Goal: Task Accomplishment & Management: Manage account settings

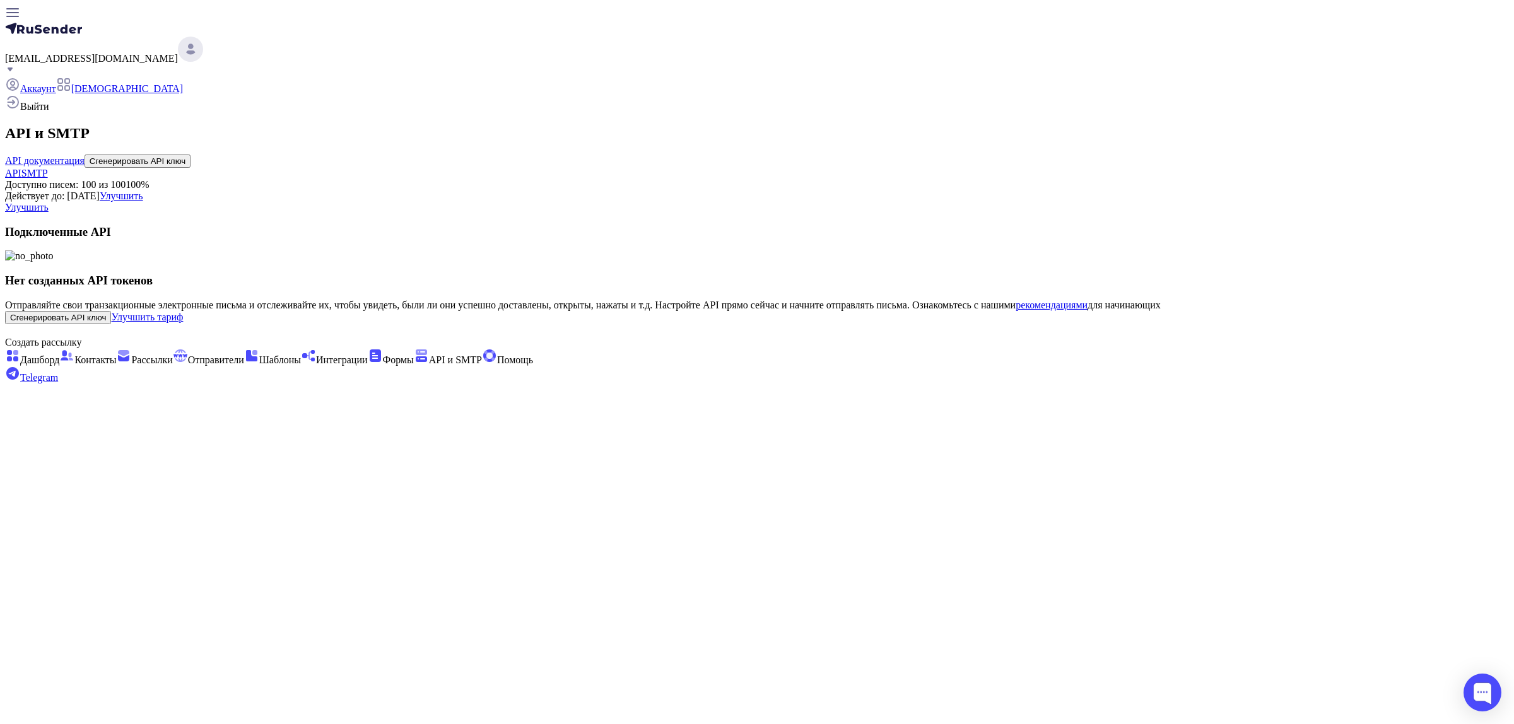
click at [49, 112] on span "Выйти" at bounding box center [34, 106] width 29 height 11
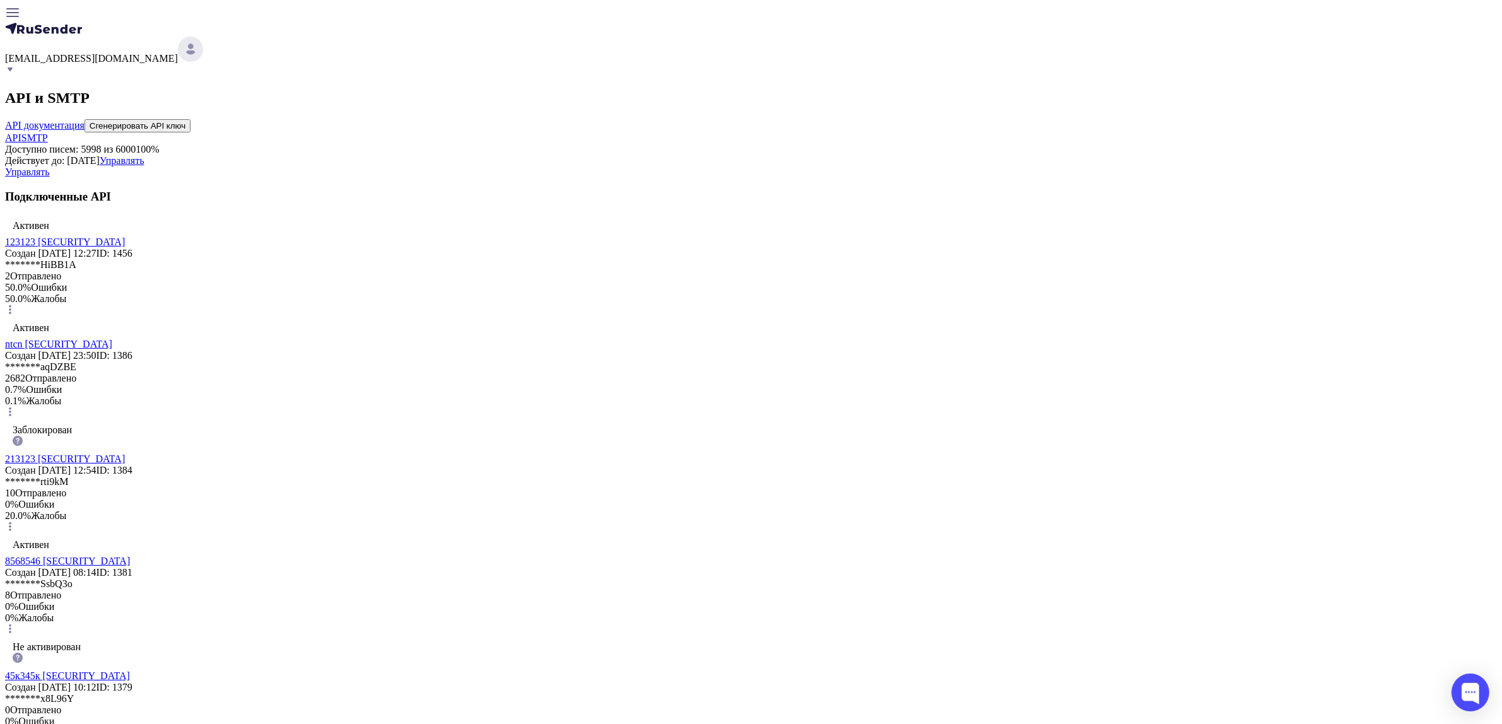
click at [125, 247] on link "123123 eyJhbGciOiJIUzI1NiIsInR5cCI6IkpXVCJ9.eyJpZFVzZXIiOjM5NTksImlkRXh0ZXJuYWx…" at bounding box center [65, 241] width 120 height 11
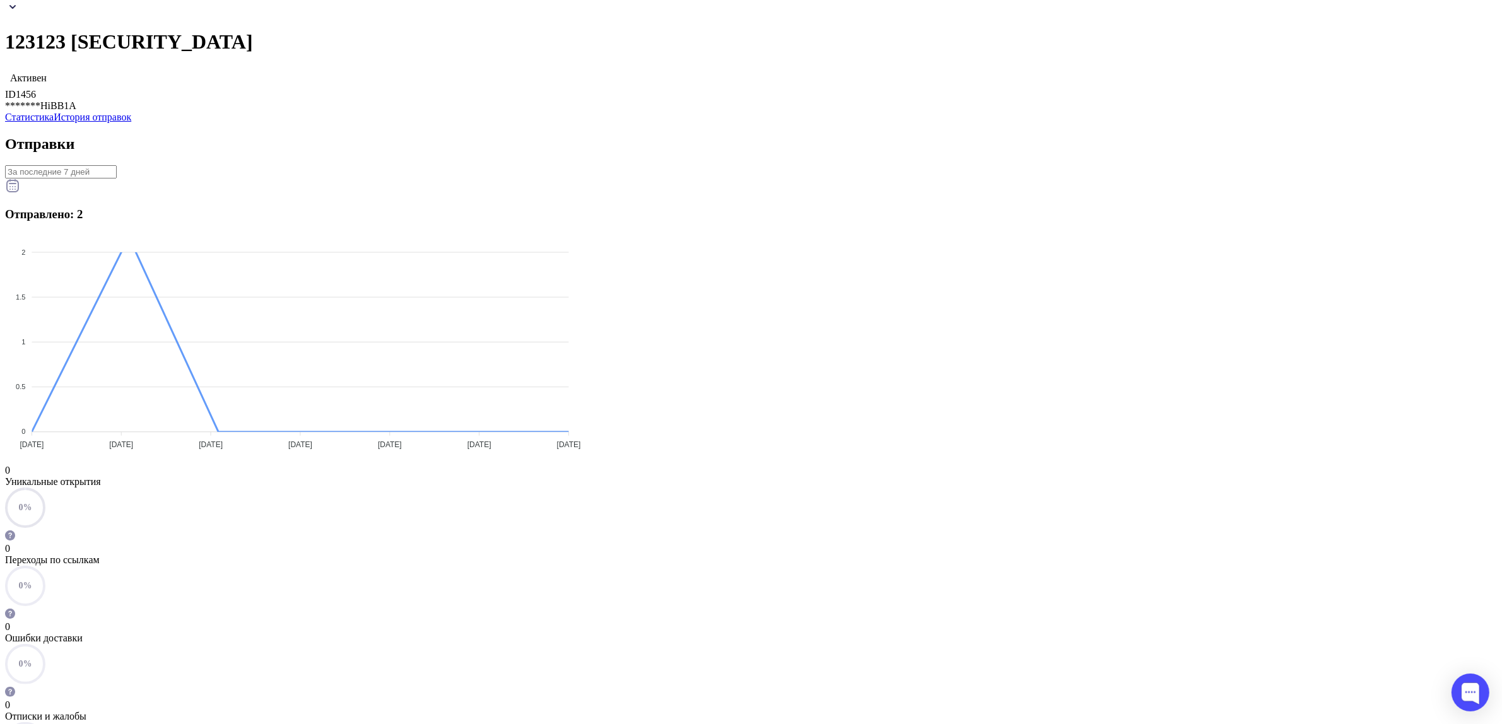
scroll to position [319, 0]
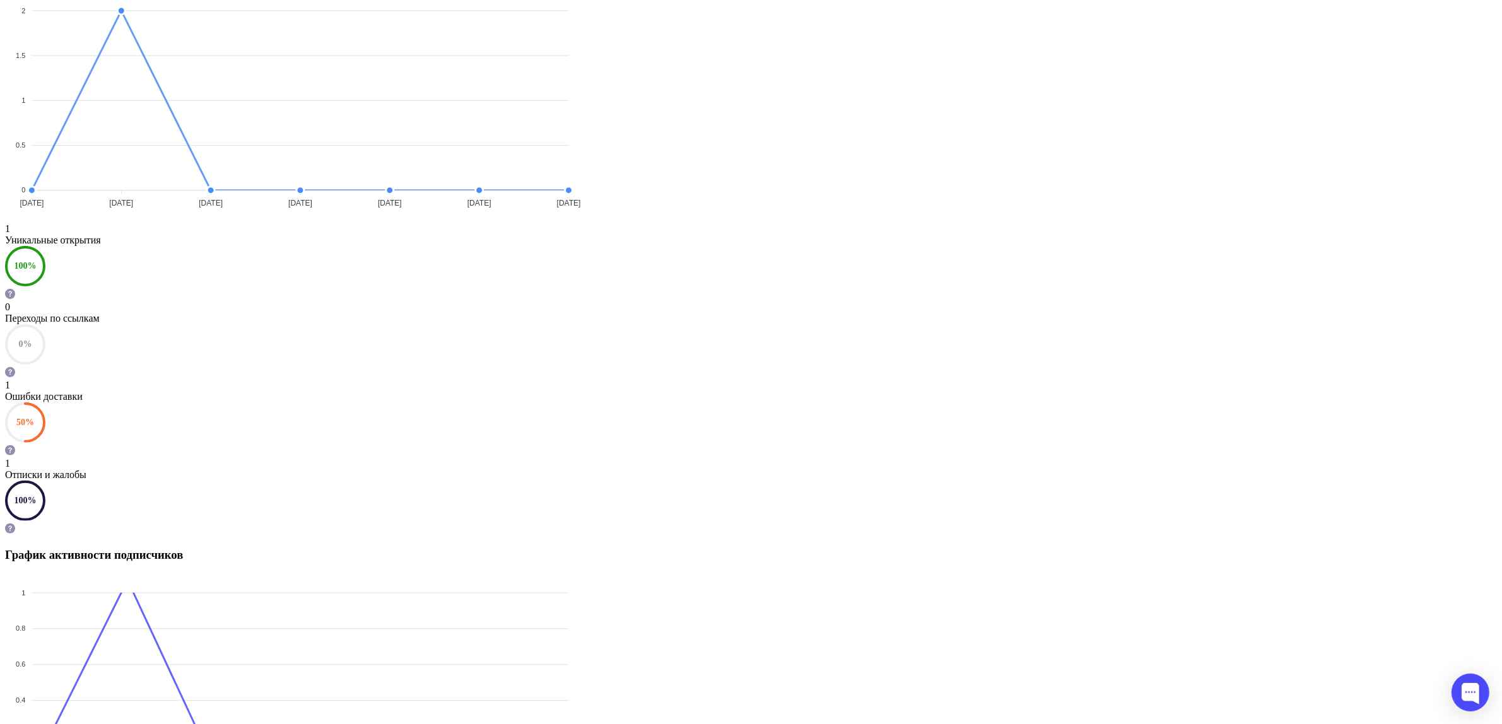
click at [928, 380] on div "1" at bounding box center [751, 385] width 1492 height 11
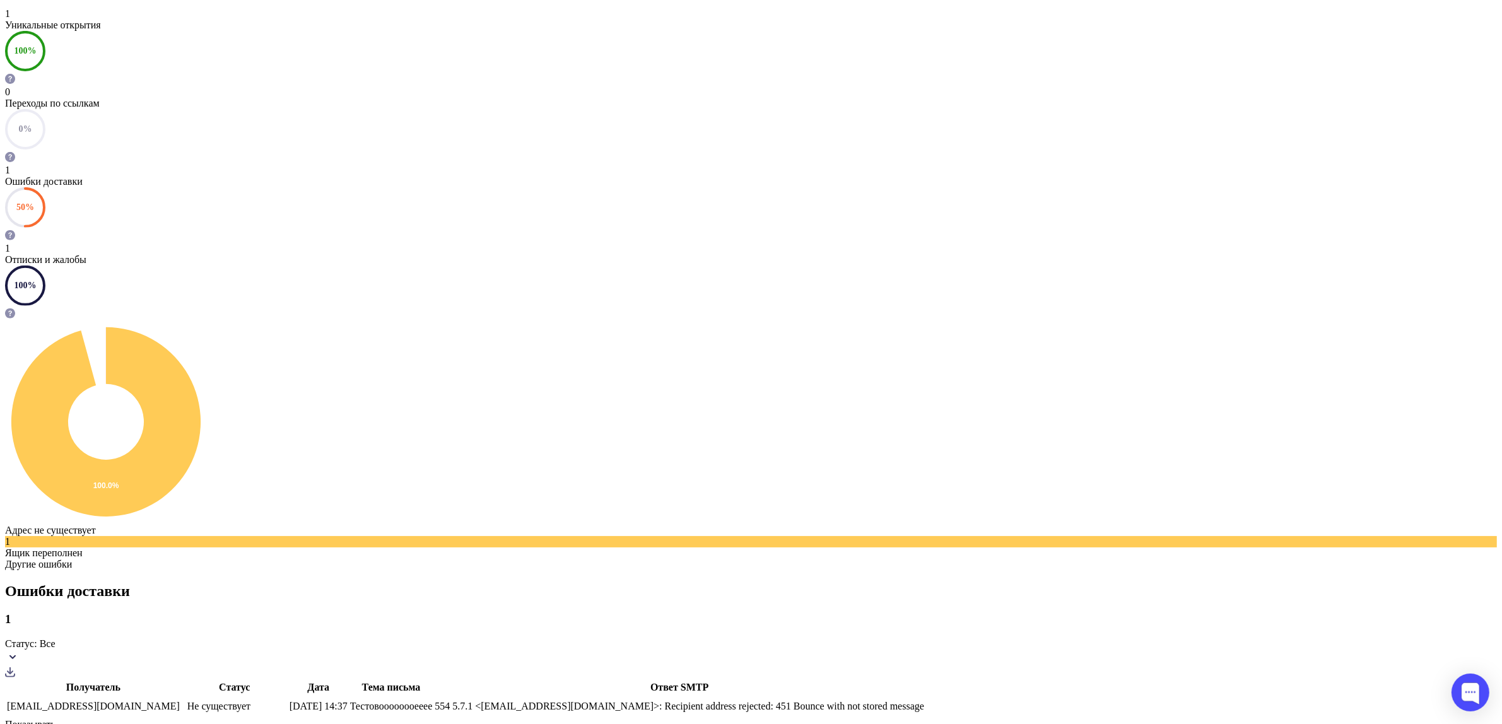
click at [1050, 243] on div "1 Отписки и жалобы" at bounding box center [751, 254] width 1492 height 23
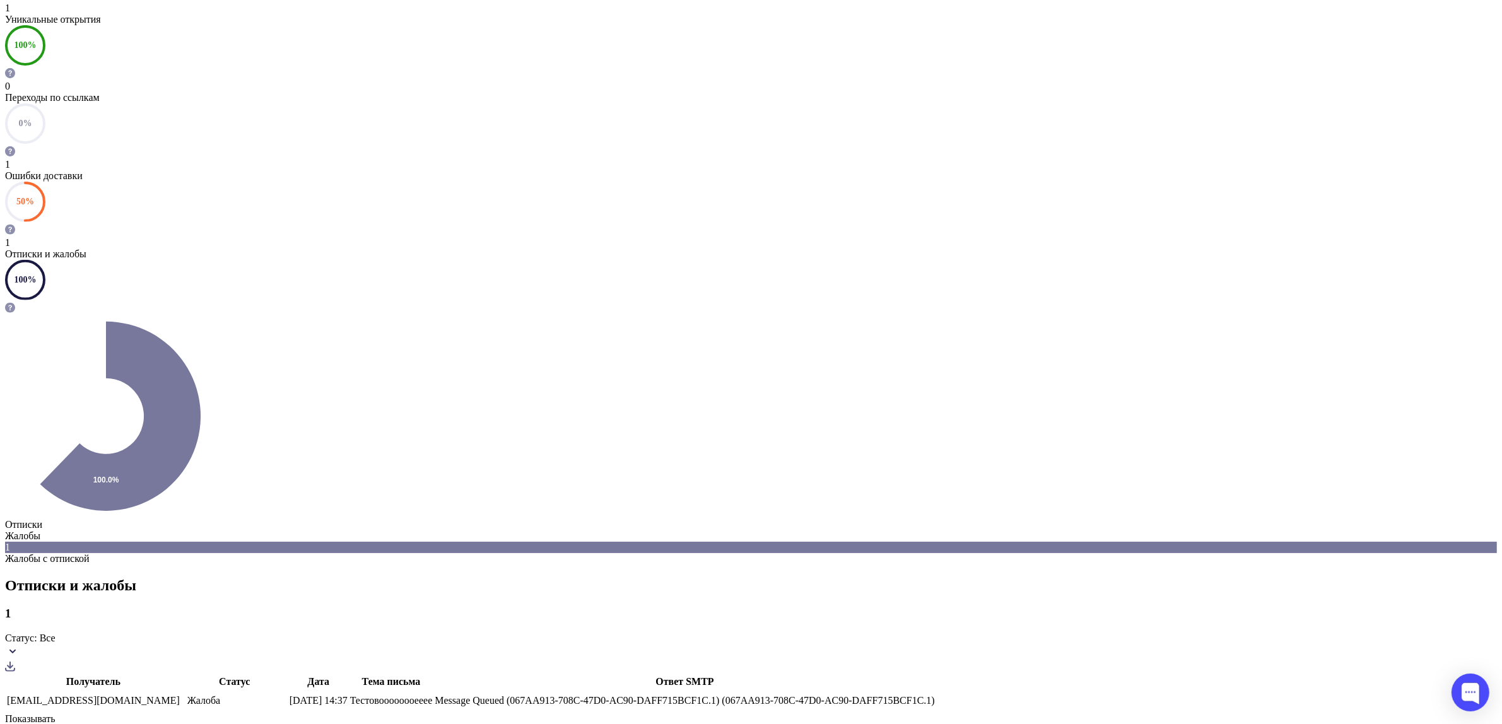
scroll to position [549, 0]
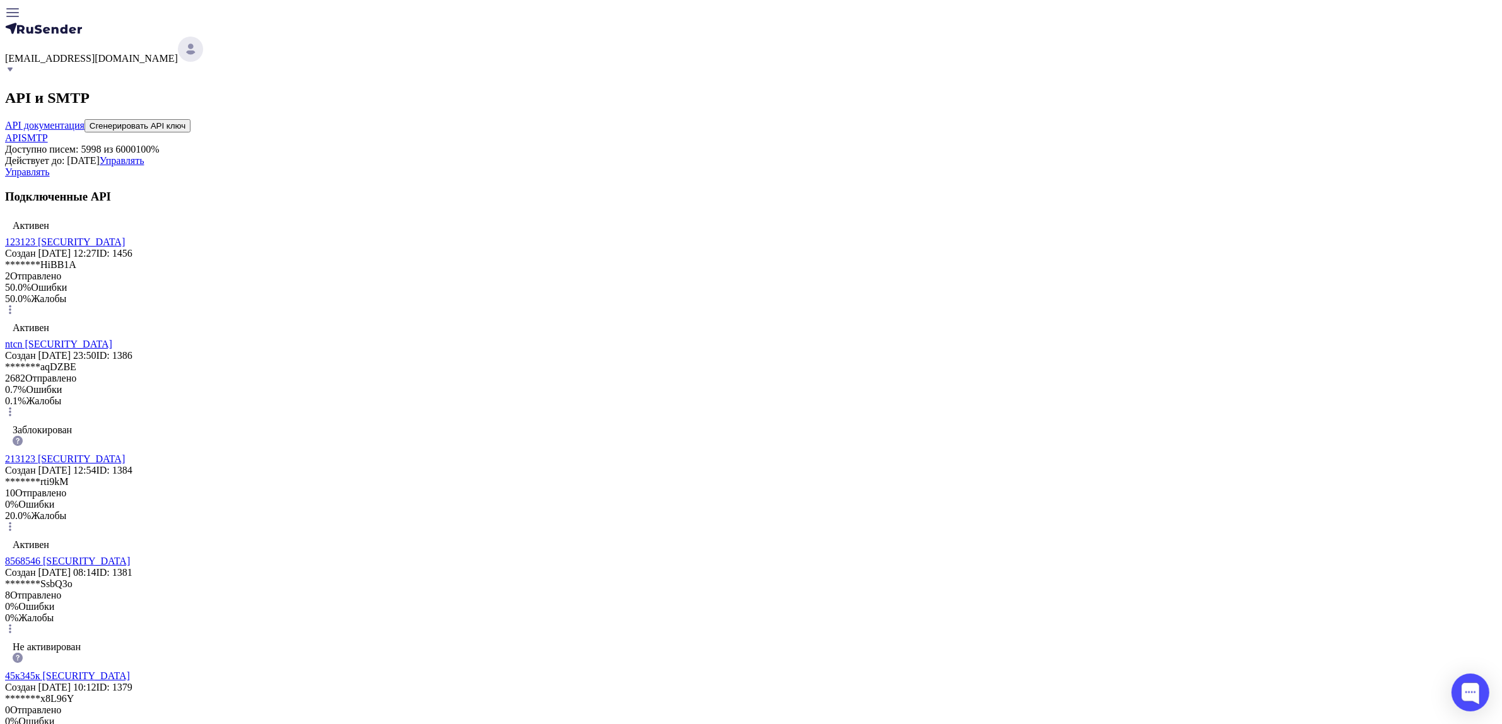
click at [125, 247] on link "123123 eyJhbGciOiJIUzI1NiIsInR5cCI6IkpXVCJ9.eyJpZFVzZXIiOjM5NTksImlkRXh0ZXJuYWx…" at bounding box center [65, 241] width 120 height 11
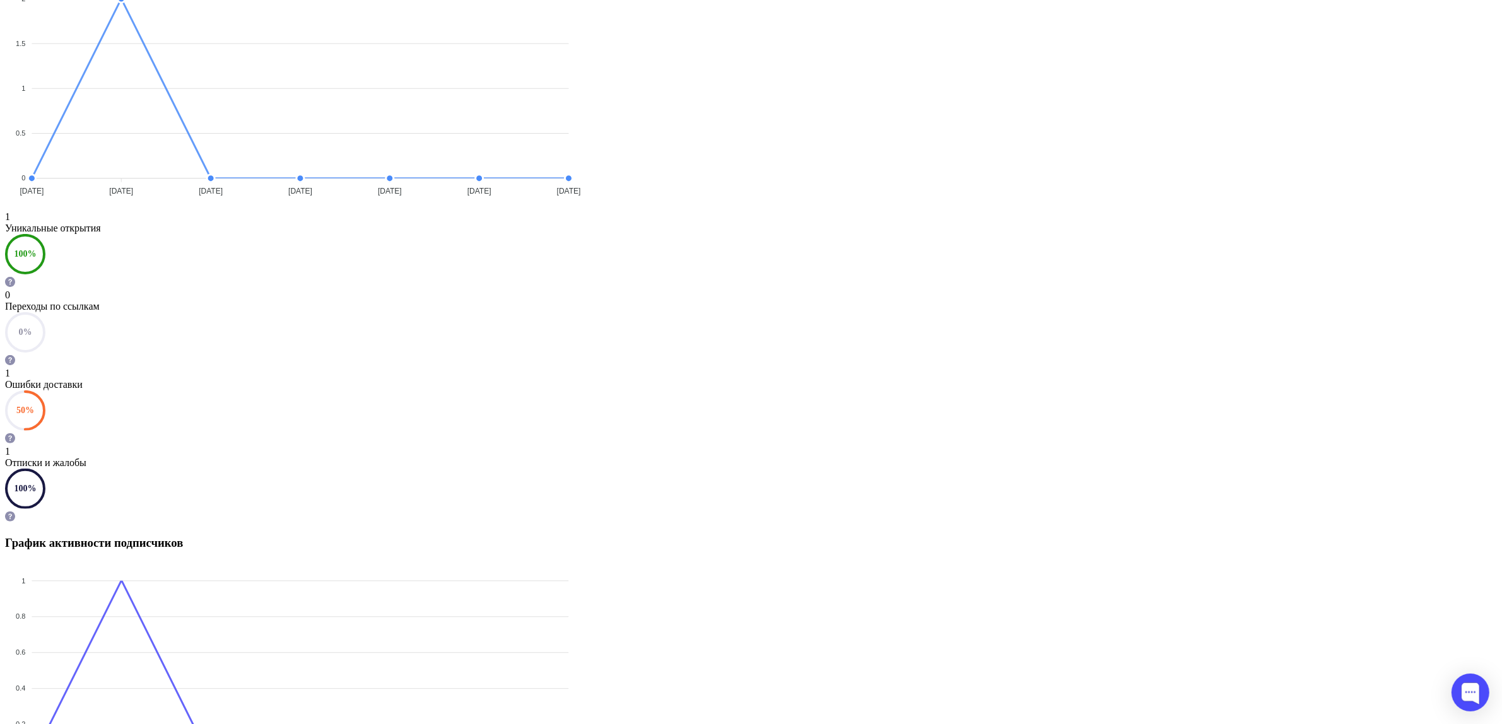
click at [1051, 457] on div "Отписки и жалобы" at bounding box center [751, 462] width 1492 height 11
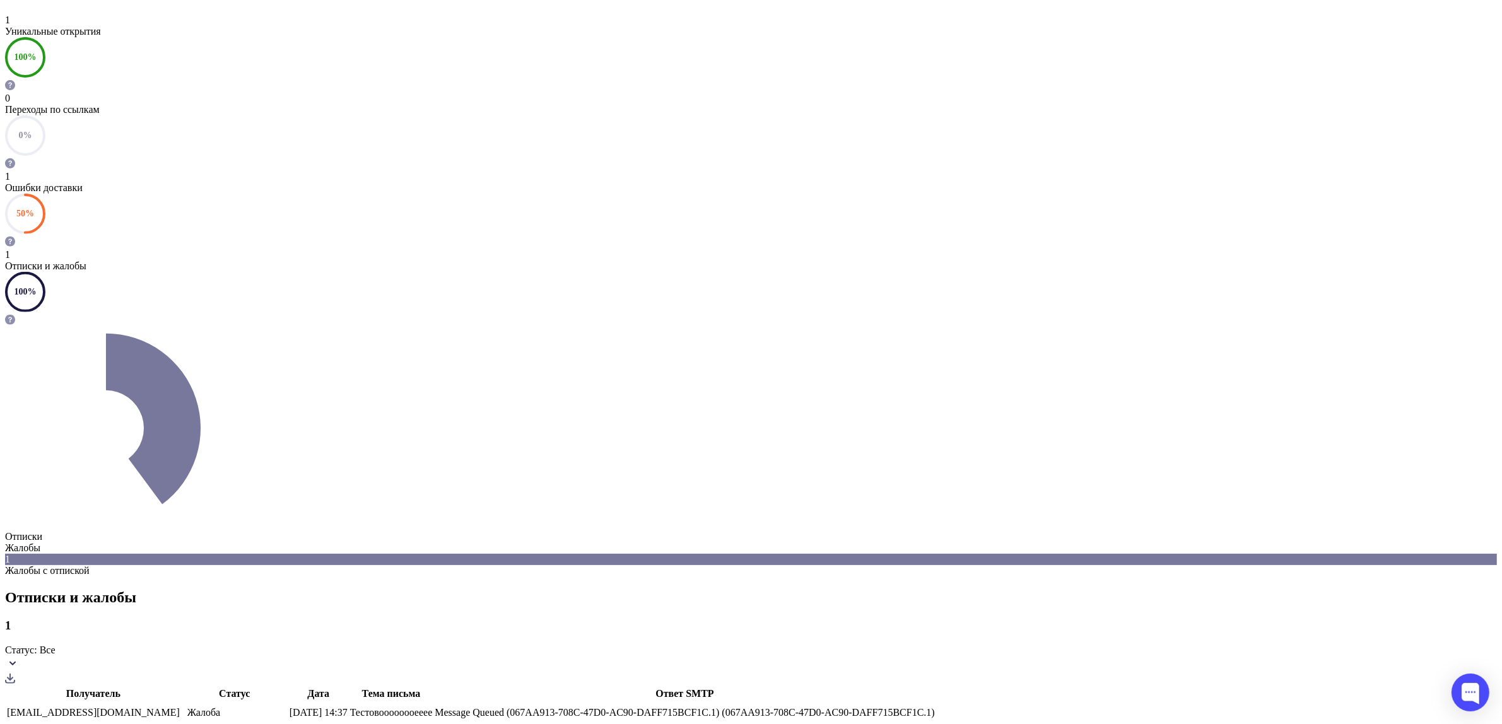
scroll to position [549, 0]
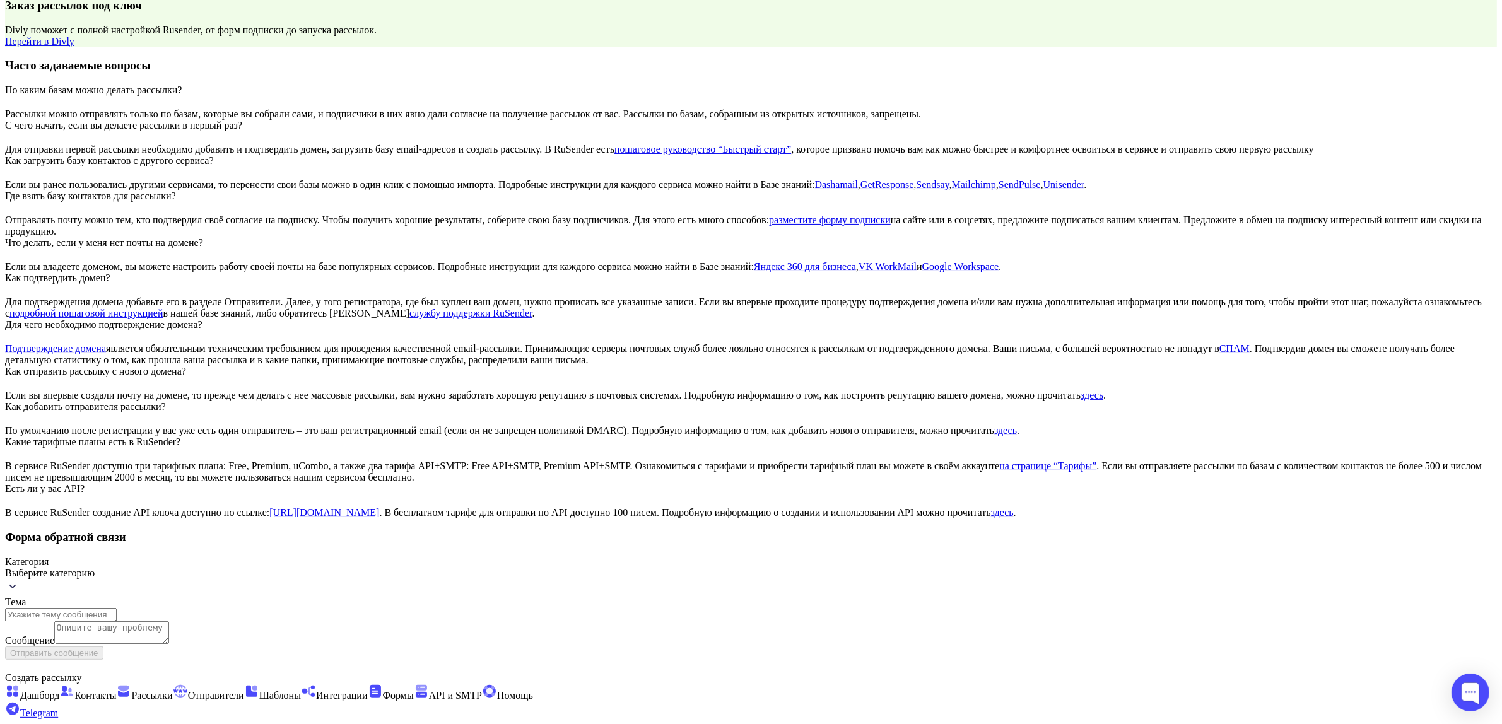
scroll to position [843, 0]
click at [95, 568] on span "Выберите категорию" at bounding box center [50, 573] width 90 height 11
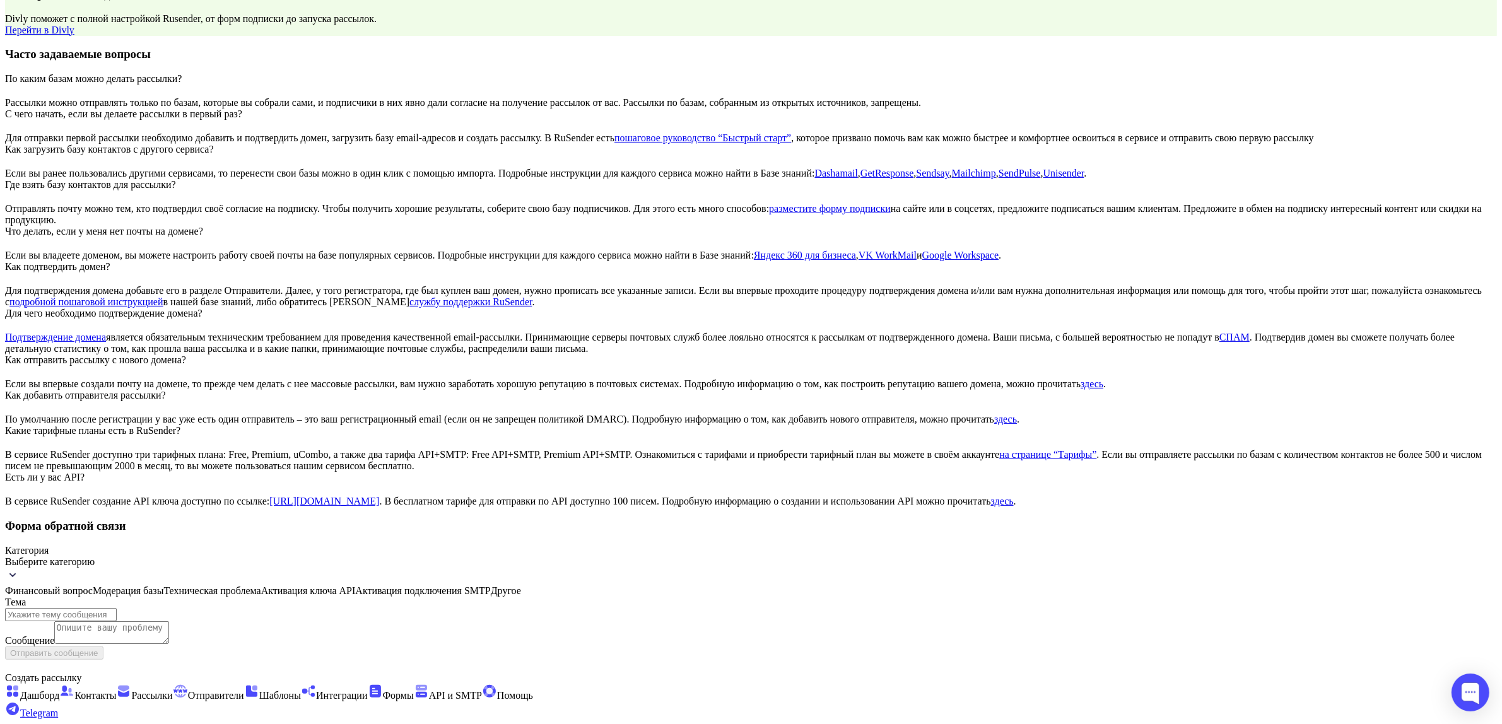
click at [260, 585] on span "Модерация базы" at bounding box center [211, 590] width 97 height 11
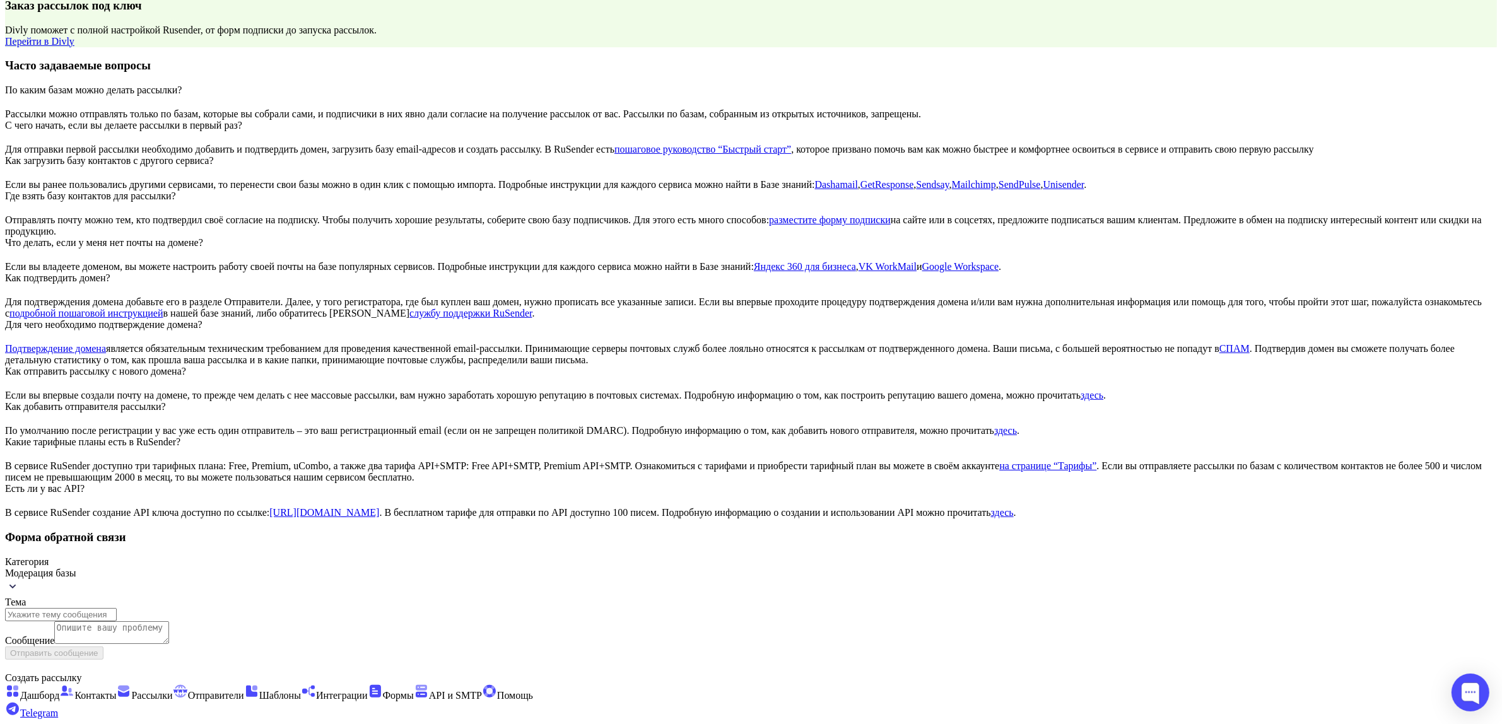
click at [117, 608] on input "text" at bounding box center [61, 614] width 112 height 13
type input "123"
click at [169, 621] on textarea at bounding box center [111, 632] width 115 height 23
type textarea "123"
click at [103, 660] on button "Отправить сообщение" at bounding box center [54, 652] width 98 height 13
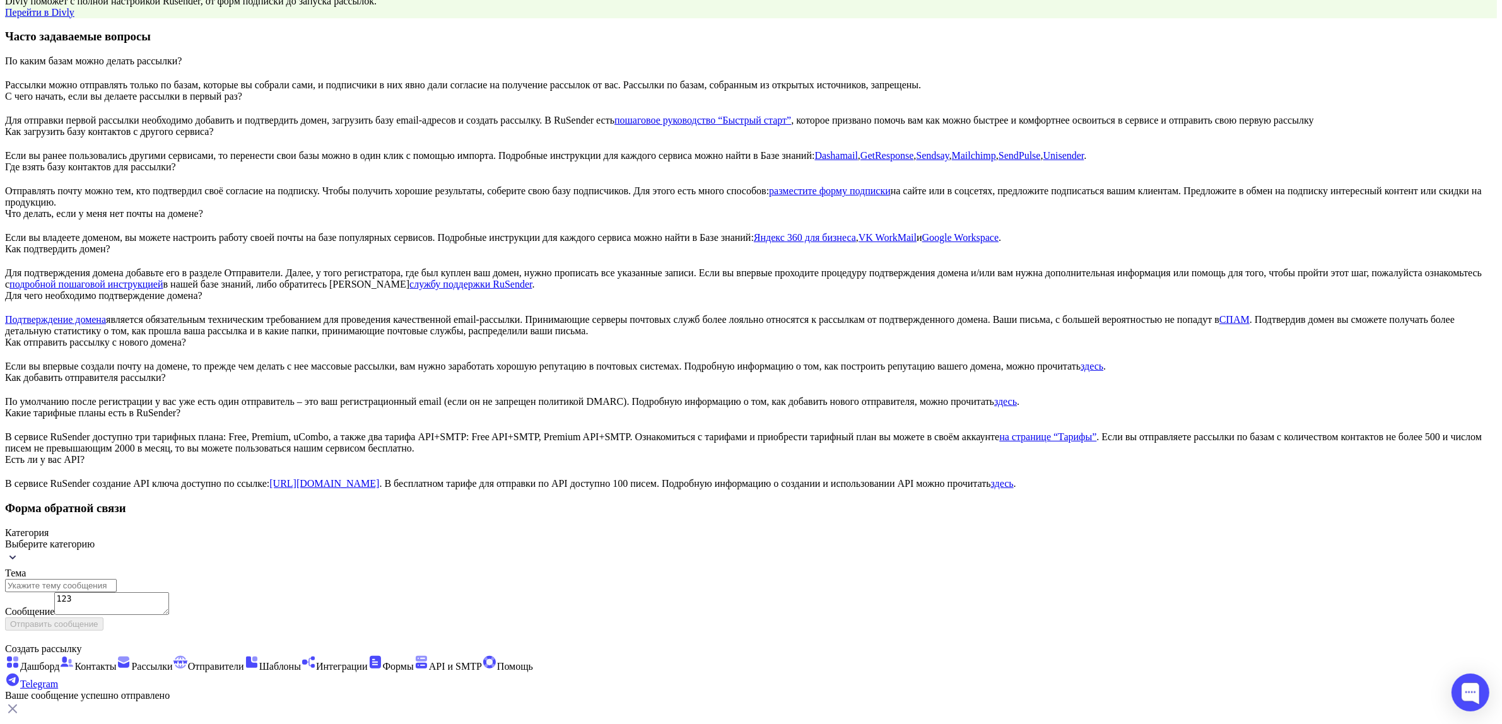
click at [79, 661] on span "Контакты" at bounding box center [95, 666] width 42 height 11
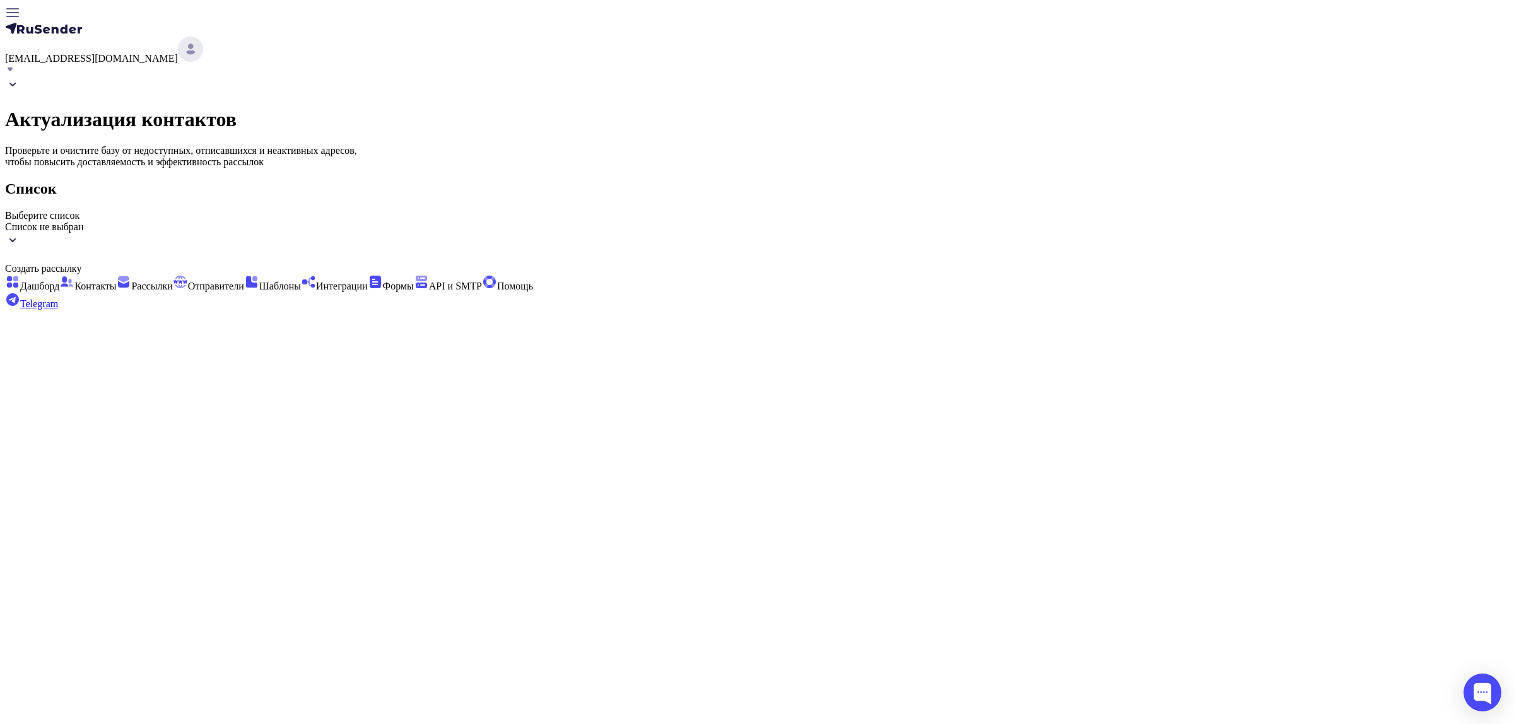
click at [603, 212] on div "Актуализация контактов Проверьте и очистите базу от недоступных, отписавшихся и…" at bounding box center [757, 163] width 1504 height 173
click at [83, 221] on span "Список не выбран" at bounding box center [44, 226] width 78 height 11
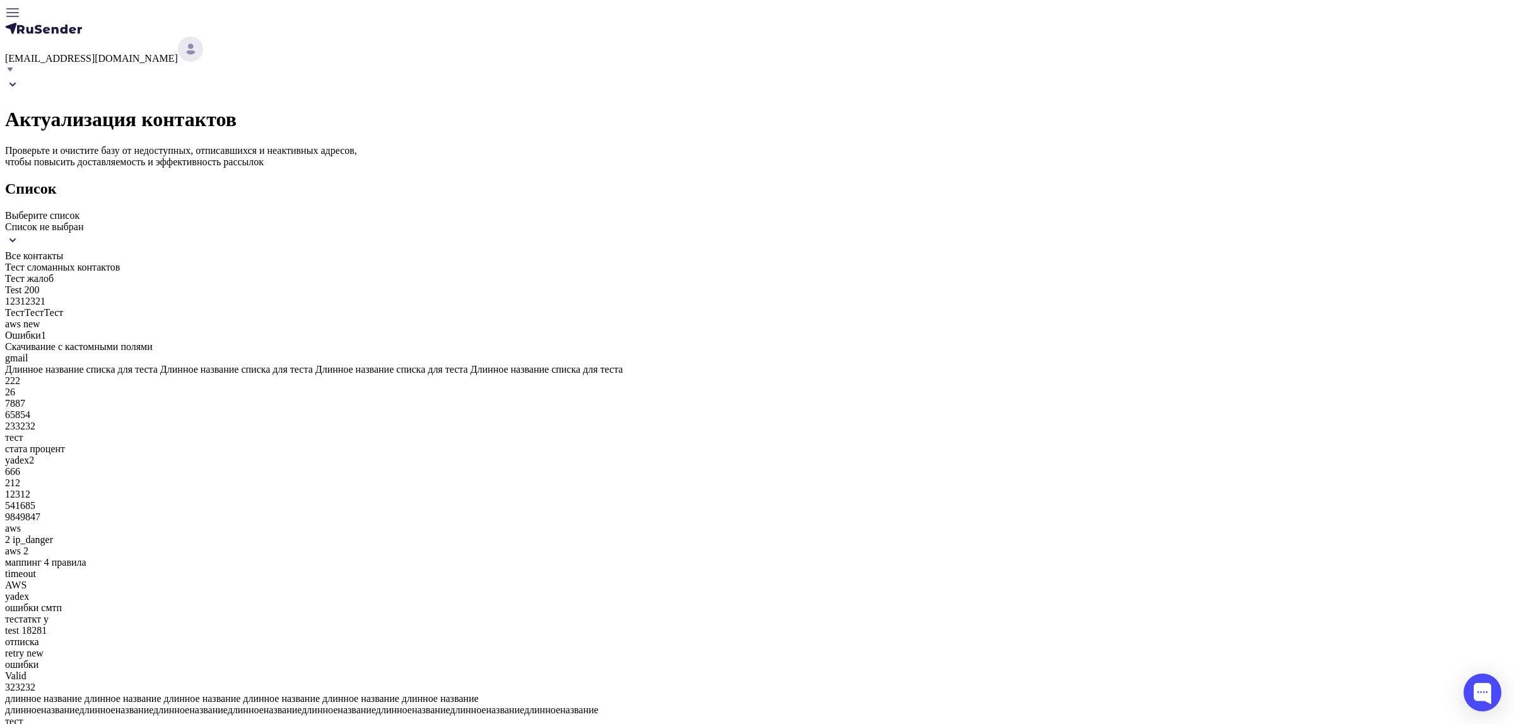
click at [591, 284] on div "Тест жалоб" at bounding box center [757, 278] width 1504 height 11
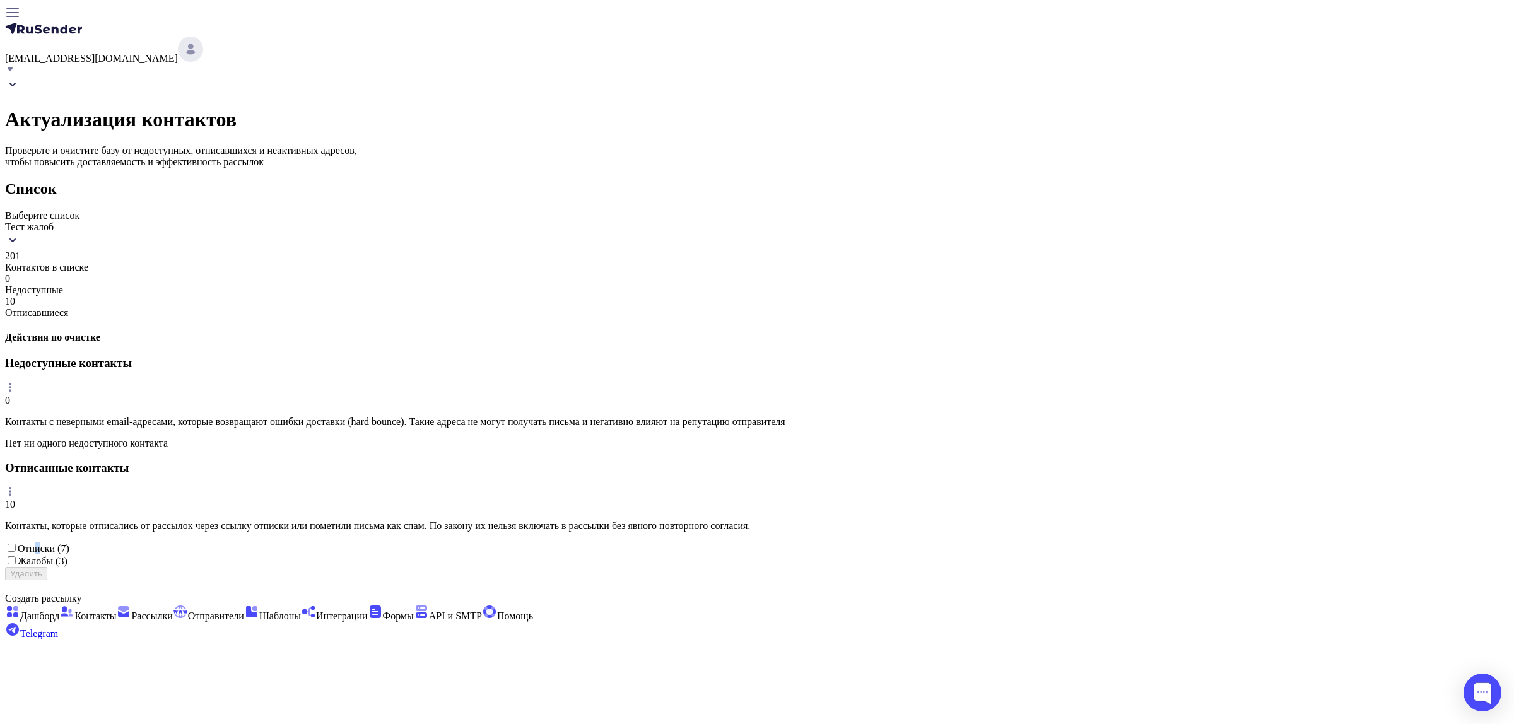
click at [69, 554] on span "Отписки (7)" at bounding box center [44, 548] width 52 height 11
checkbox input "true"
click at [52, 580] on button "Удалить 7" at bounding box center [28, 573] width 47 height 13
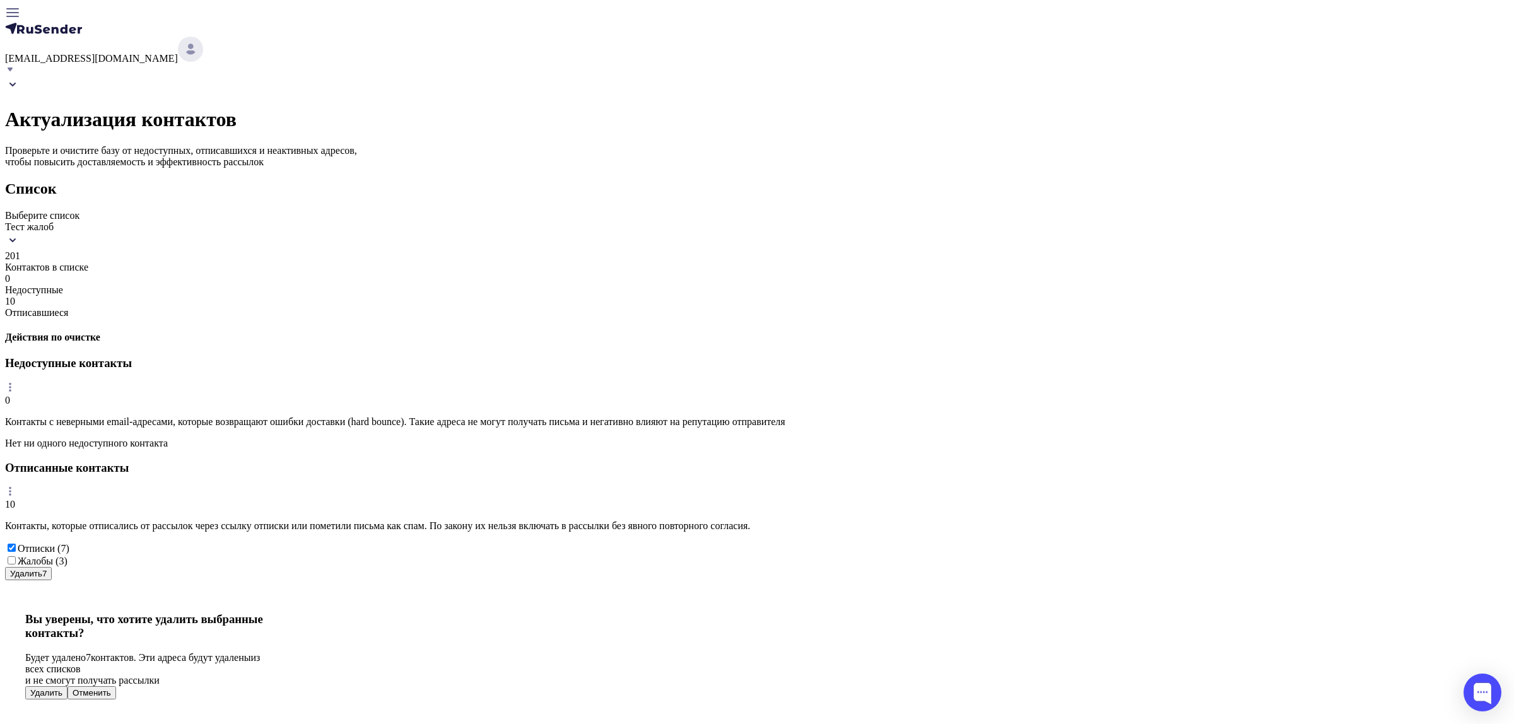
click at [266, 612] on div "Вы уверены, что хотите удалить выбранные контакты? Будет удалено 7 контактов. Э…" at bounding box center [145, 655] width 241 height 87
click at [67, 686] on button "Удалить" at bounding box center [46, 692] width 42 height 13
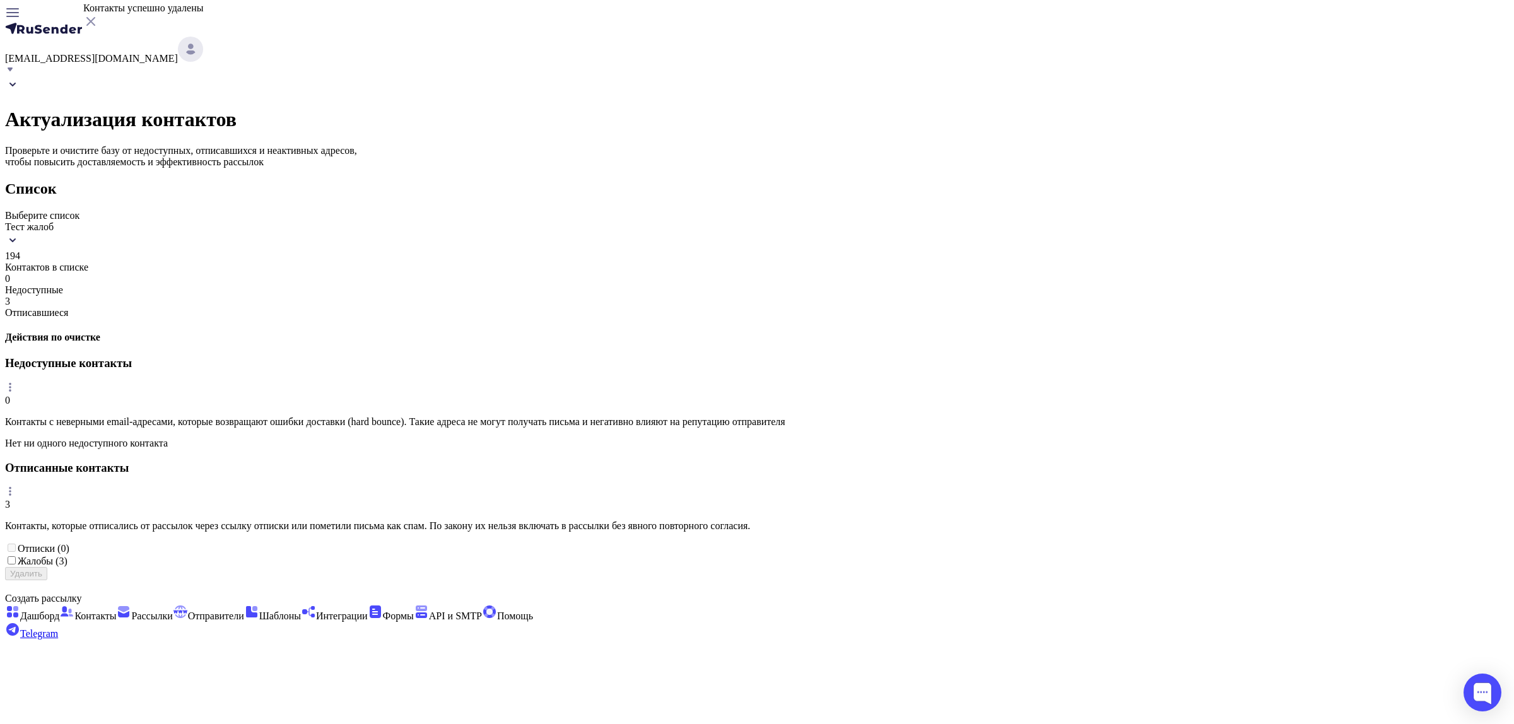
click at [131, 610] on span "Рассылки" at bounding box center [151, 615] width 41 height 11
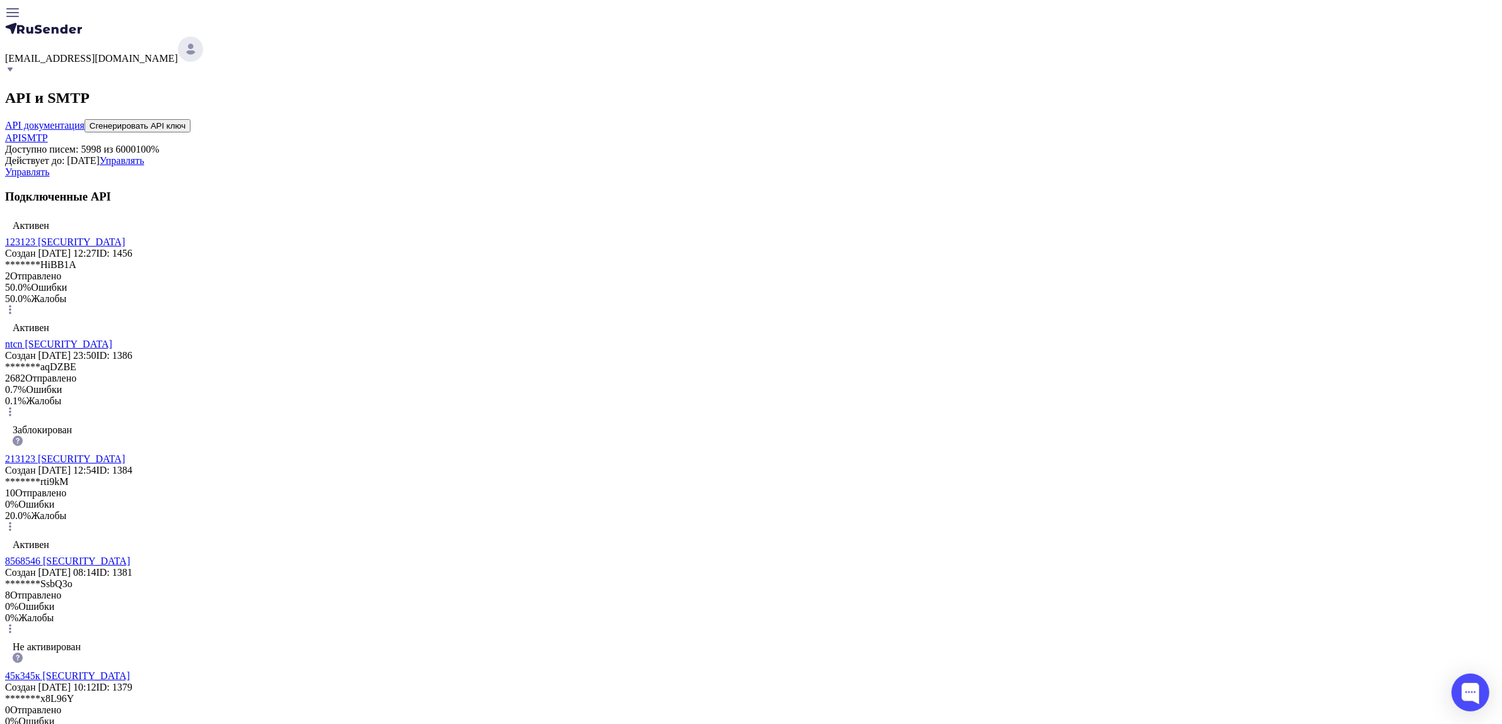
click at [48, 132] on span "SMTP" at bounding box center [34, 137] width 26 height 11
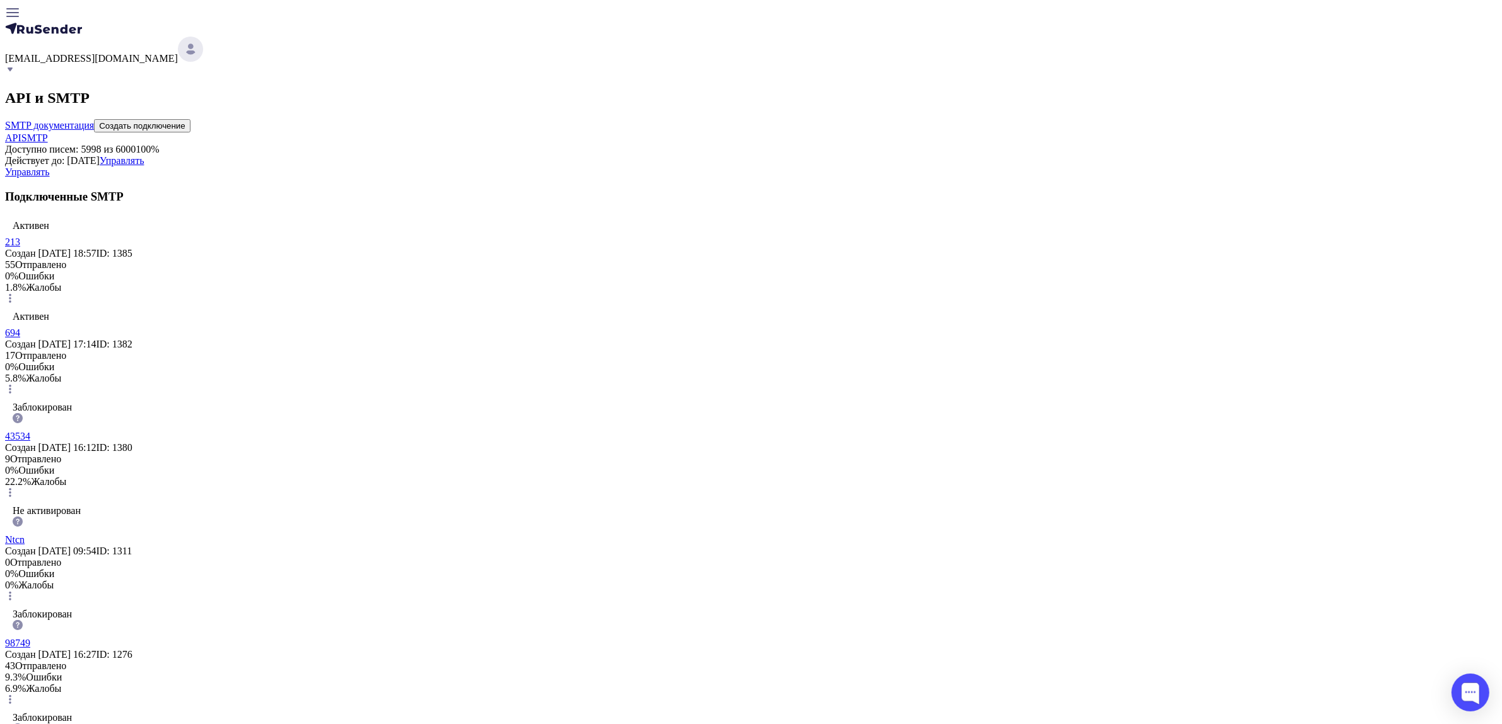
click at [20, 247] on link "213" at bounding box center [12, 241] width 15 height 11
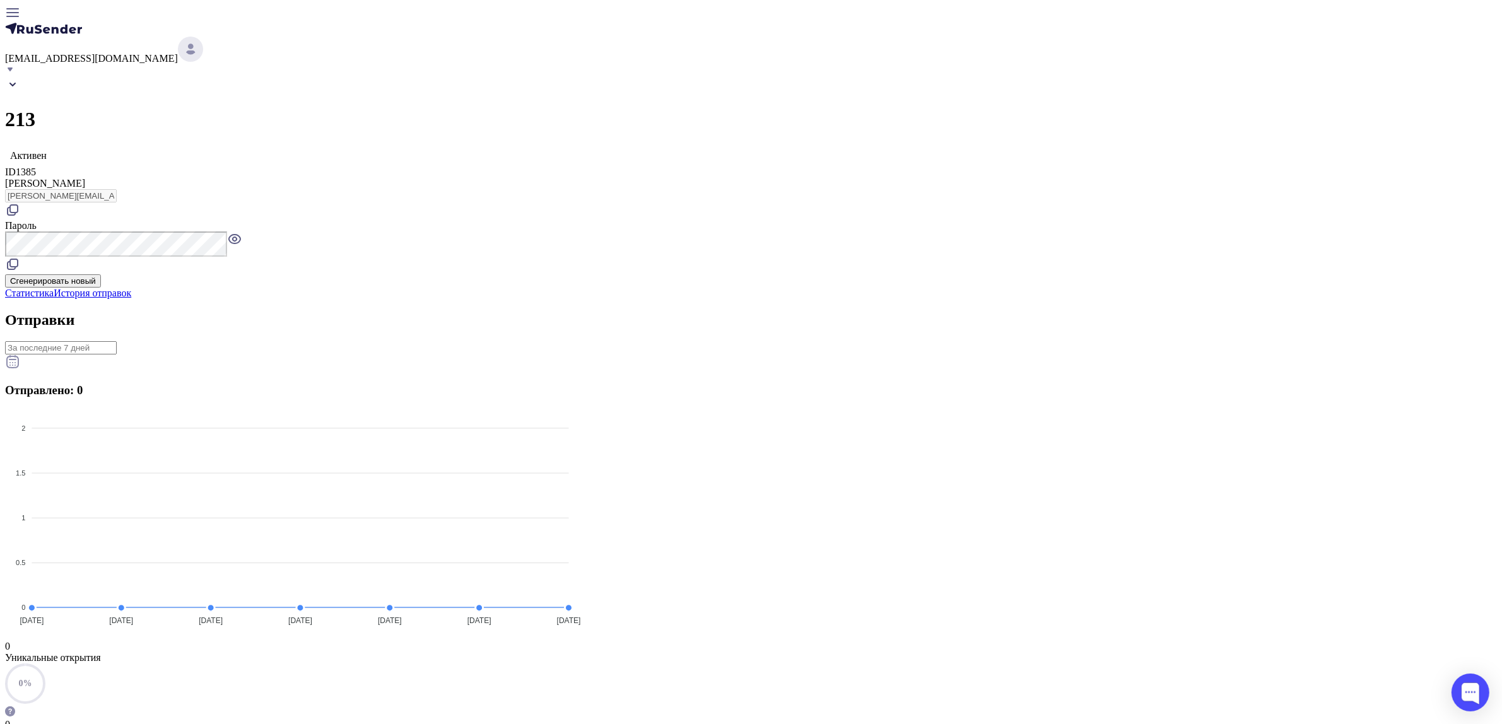
drag, startPoint x: 976, startPoint y: 184, endPoint x: 785, endPoint y: 184, distance: 191.1
click at [20, 257] on icon at bounding box center [12, 264] width 15 height 15
